Goal: Transaction & Acquisition: Book appointment/travel/reservation

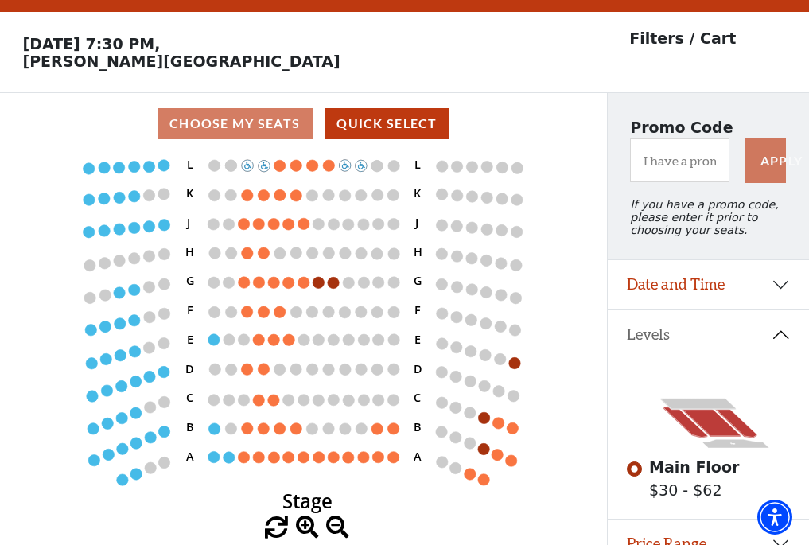
scroll to position [74, 0]
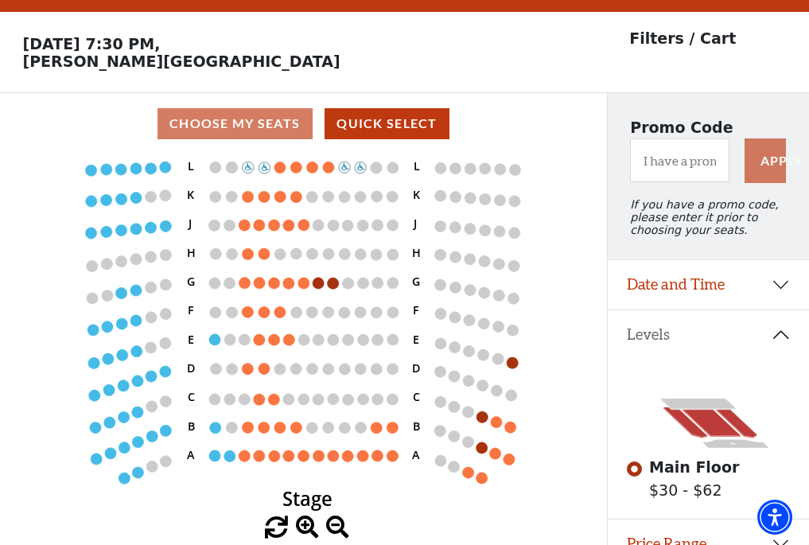
scroll to position [74, 0]
